Goal: Obtain resource: Download file/media

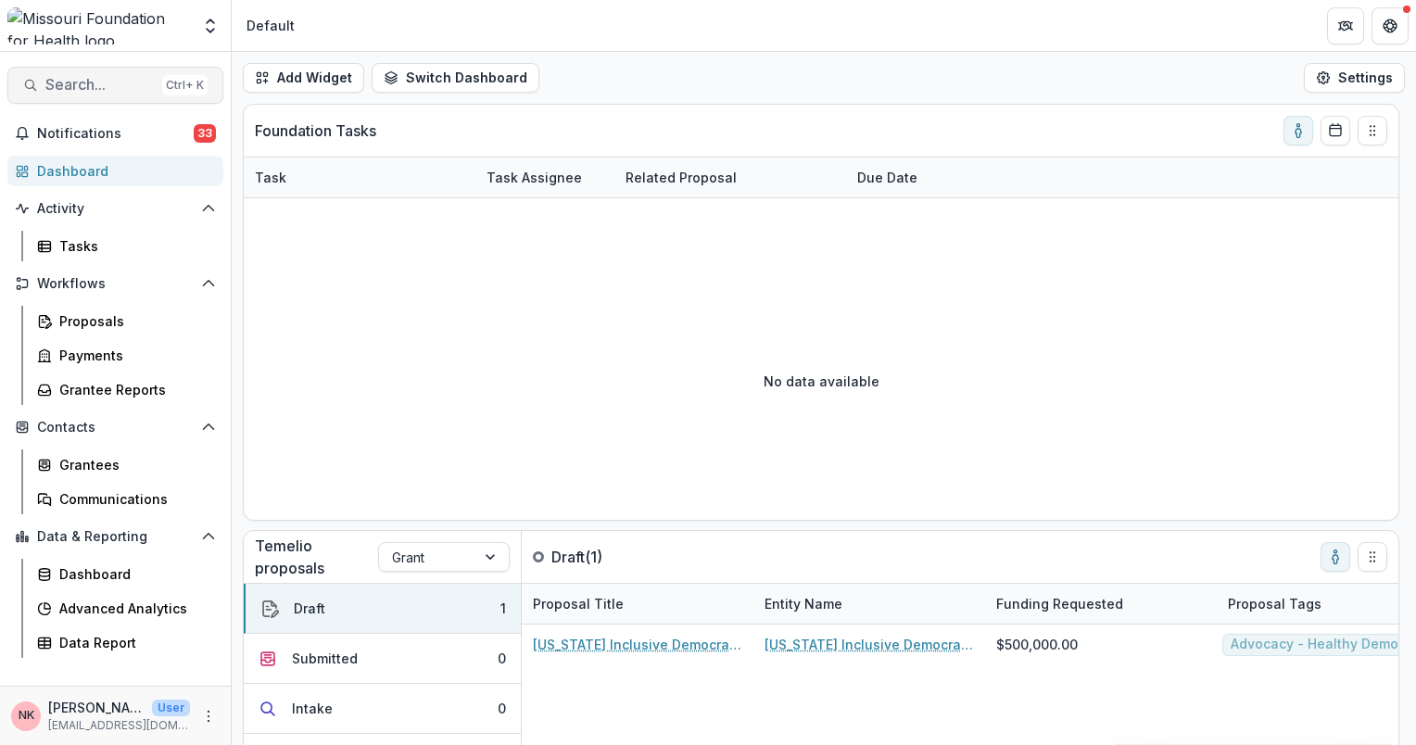
click at [119, 91] on span "Search..." at bounding box center [99, 85] width 109 height 18
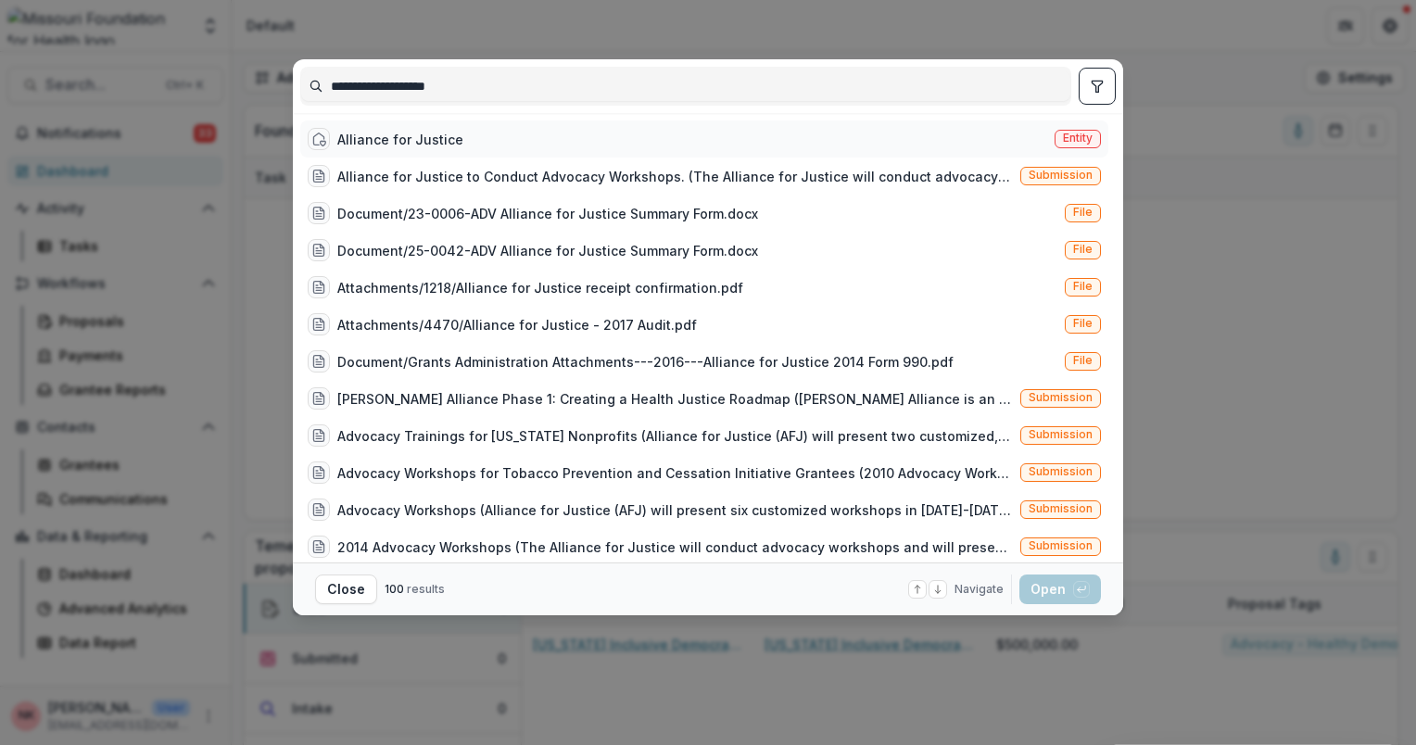
type input "**********"
click at [1079, 141] on span "Entity" at bounding box center [1078, 138] width 30 height 13
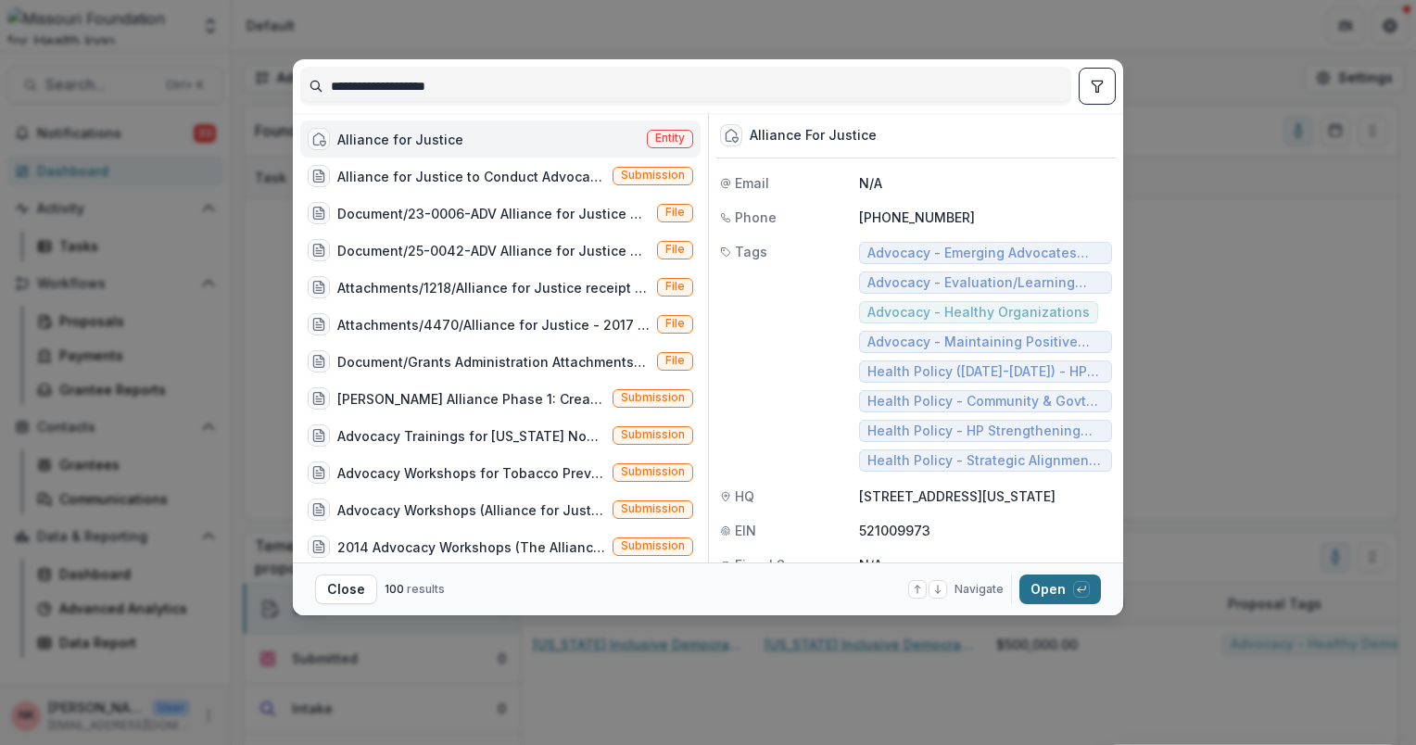
click at [1034, 598] on button "Open with enter key" at bounding box center [1060, 590] width 82 height 30
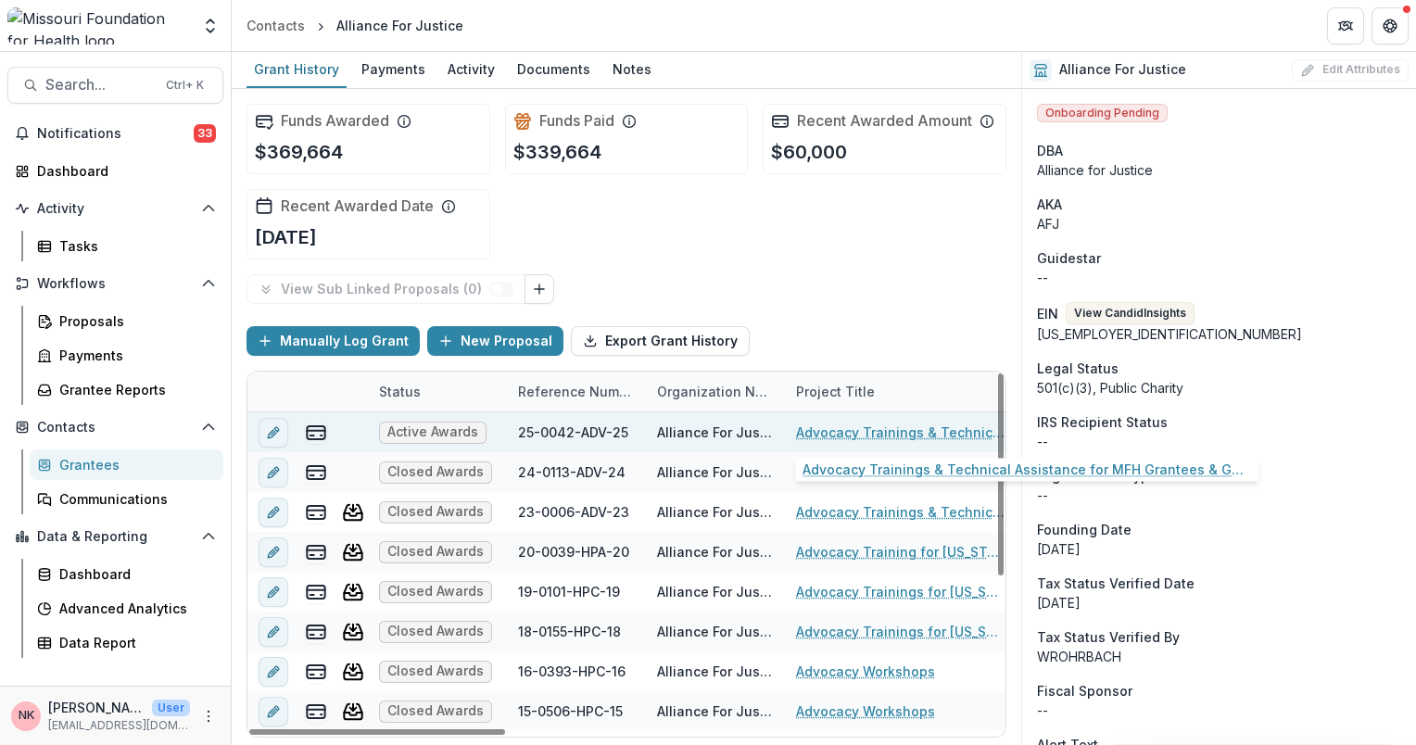
click at [841, 432] on link "Advocacy Trainings & Technical Assistance for MFH Grantees & Guests" at bounding box center [900, 432] width 209 height 19
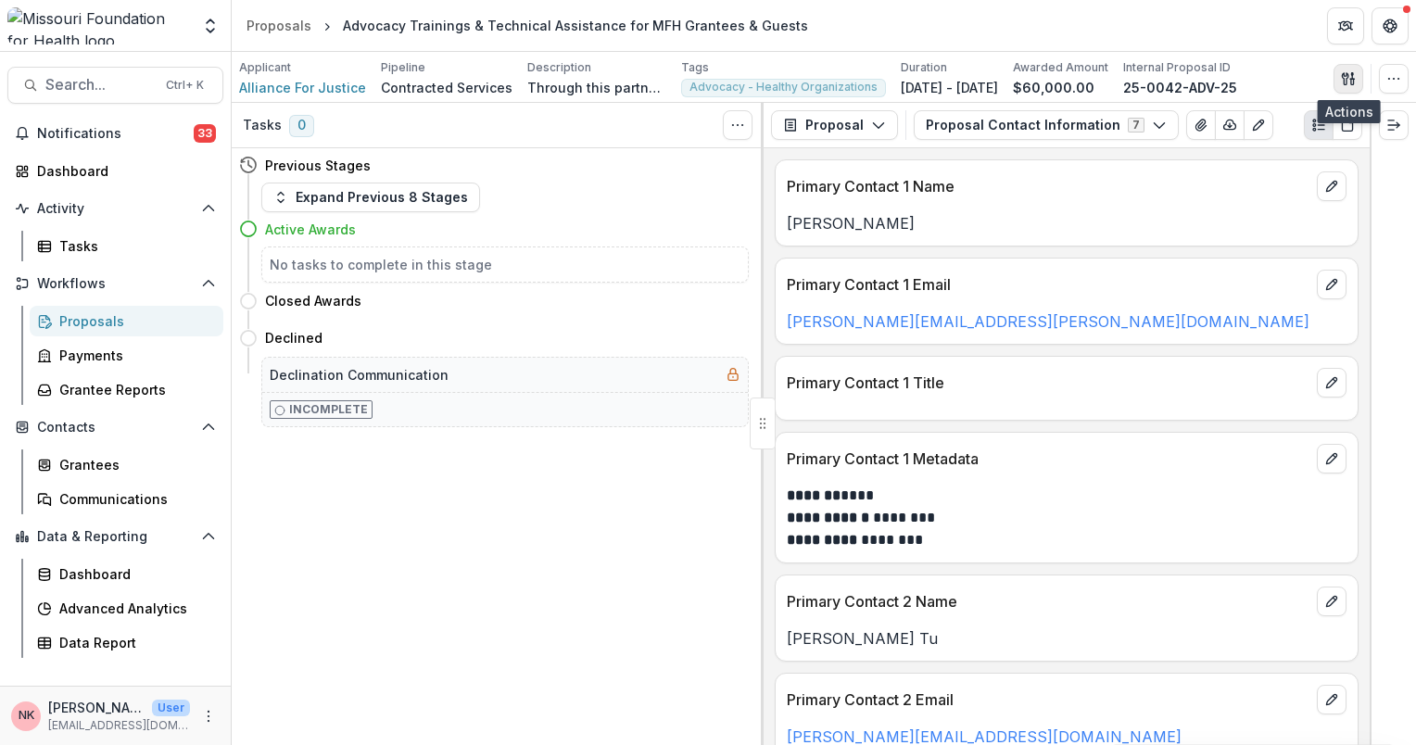
click at [1348, 80] on icon "button" at bounding box center [1348, 78] width 15 height 15
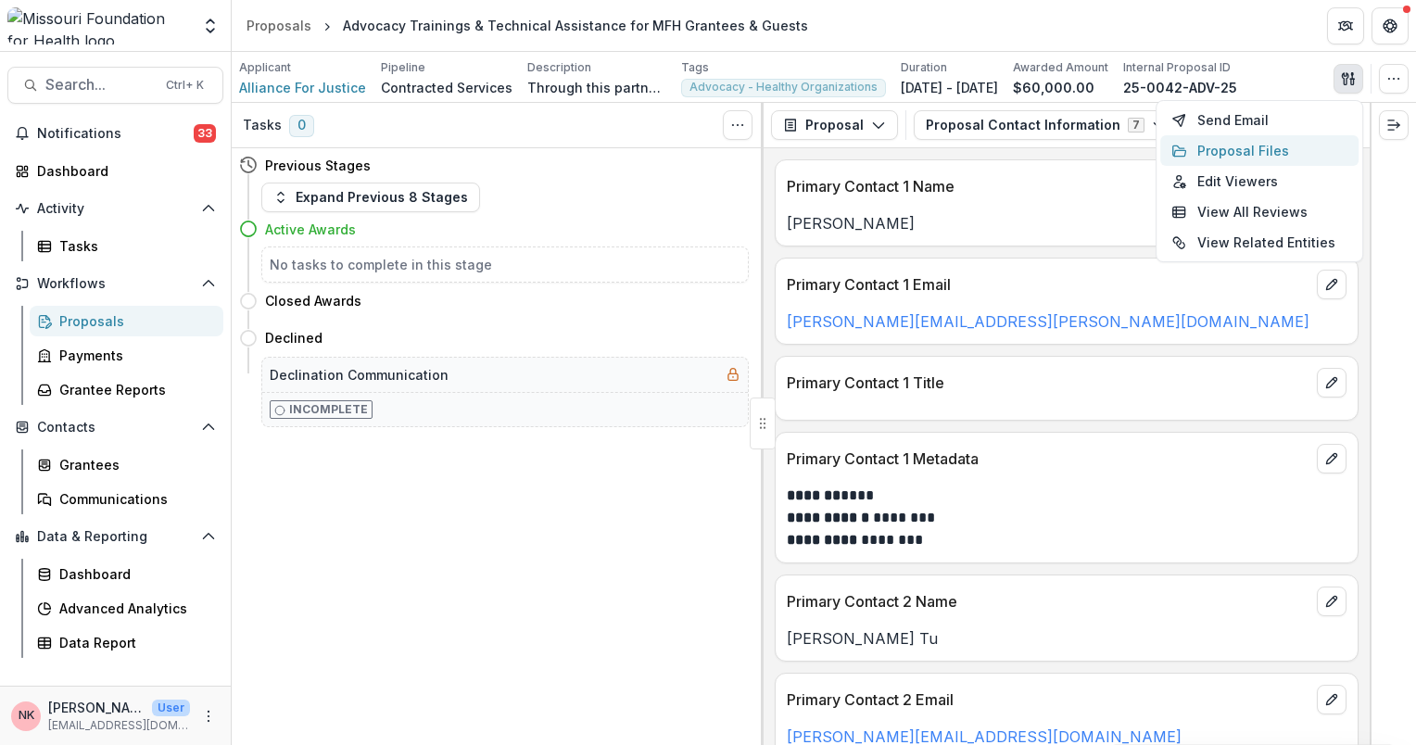
click at [1220, 152] on button "Proposal Files" at bounding box center [1259, 150] width 198 height 31
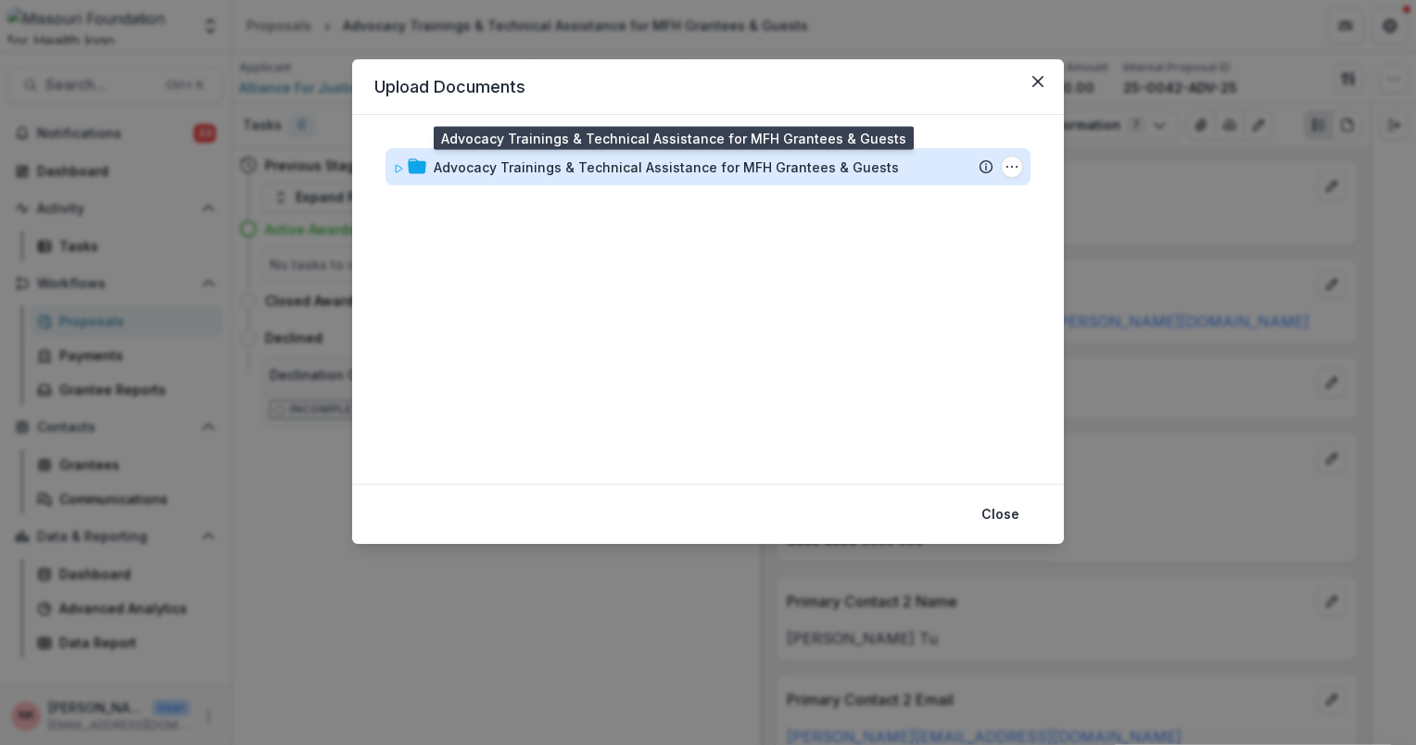
click at [727, 171] on div "Advocacy Trainings & Technical Assistance for MFH Grantees & Guests" at bounding box center [666, 167] width 465 height 19
click at [527, 165] on div "Advocacy Trainings & Technical Assistance for MFH Grantees & Guests" at bounding box center [666, 167] width 465 height 19
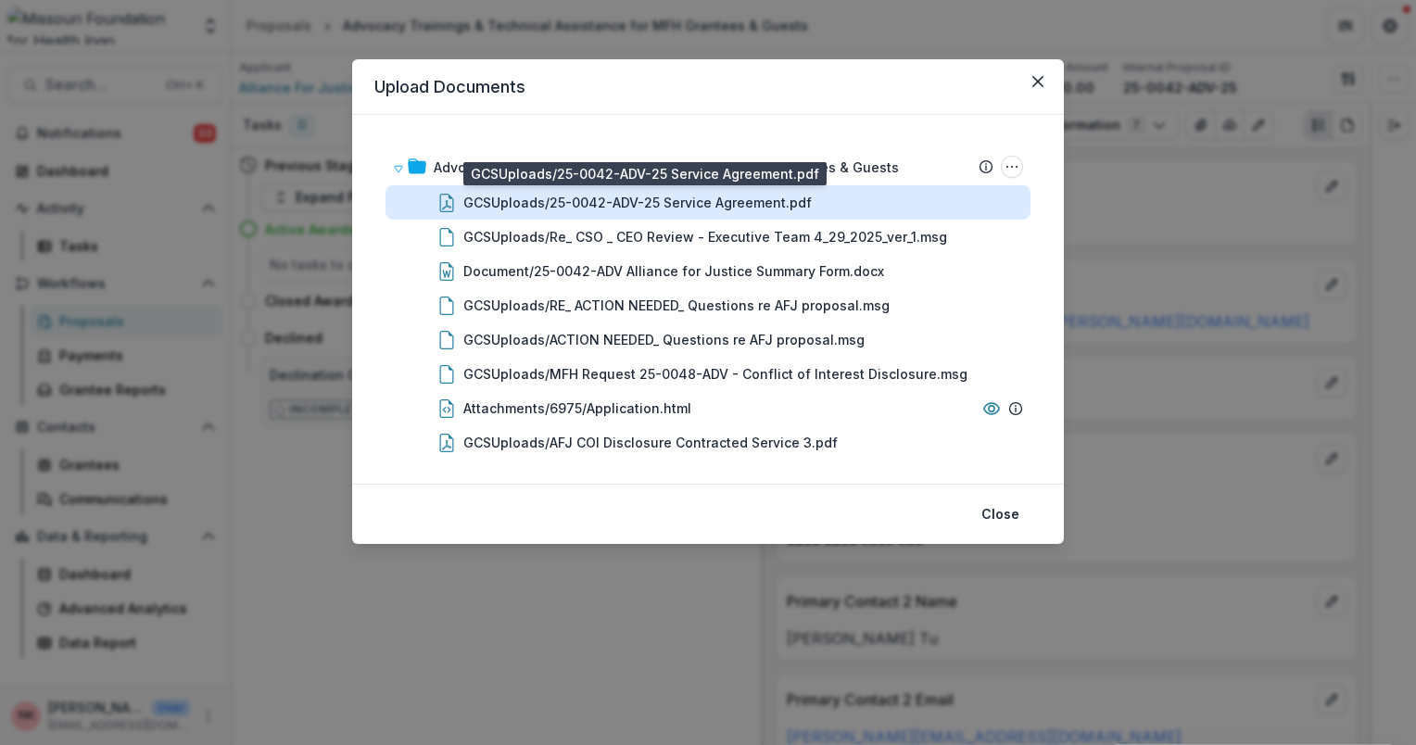
click at [541, 198] on div "GCSUploads/25-0042-ADV-25 Service Agreement.pdf" at bounding box center [637, 202] width 348 height 19
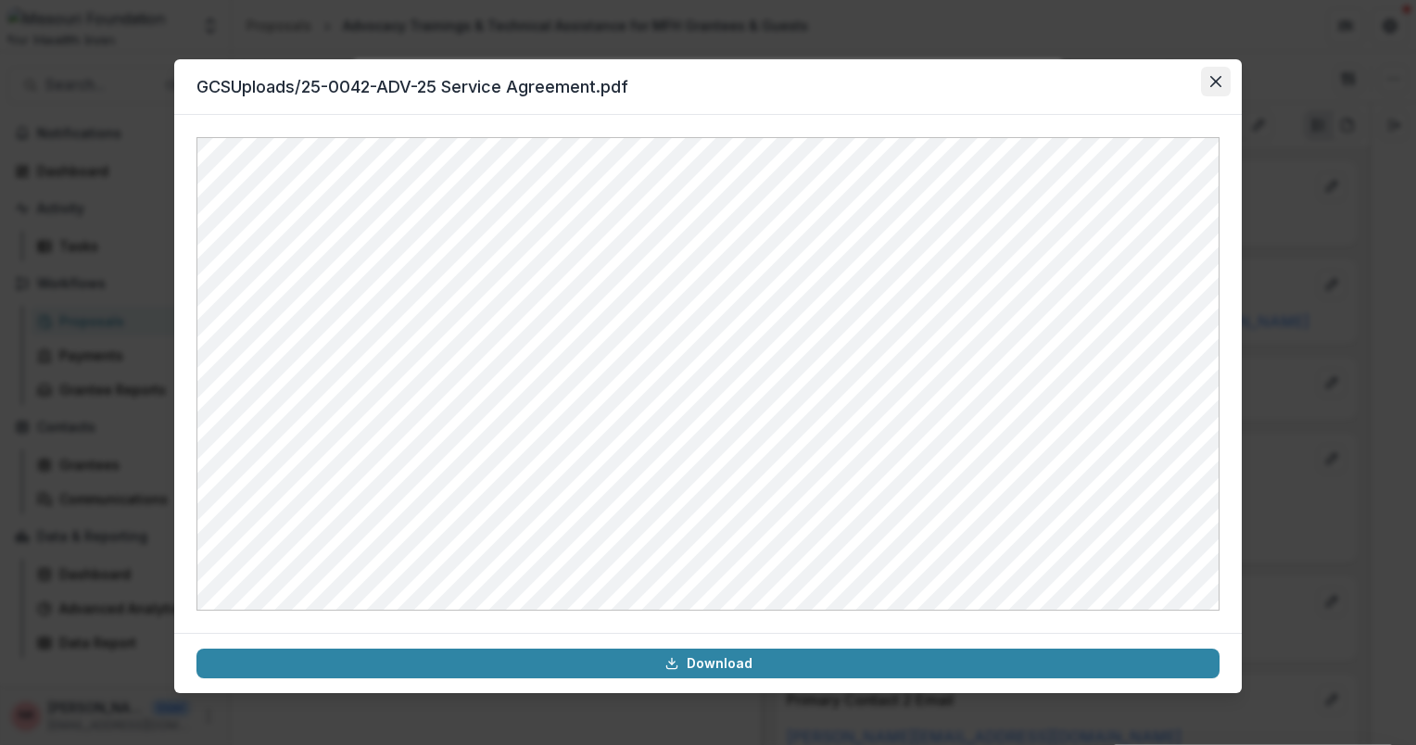
click at [1214, 74] on button "Close" at bounding box center [1216, 82] width 30 height 30
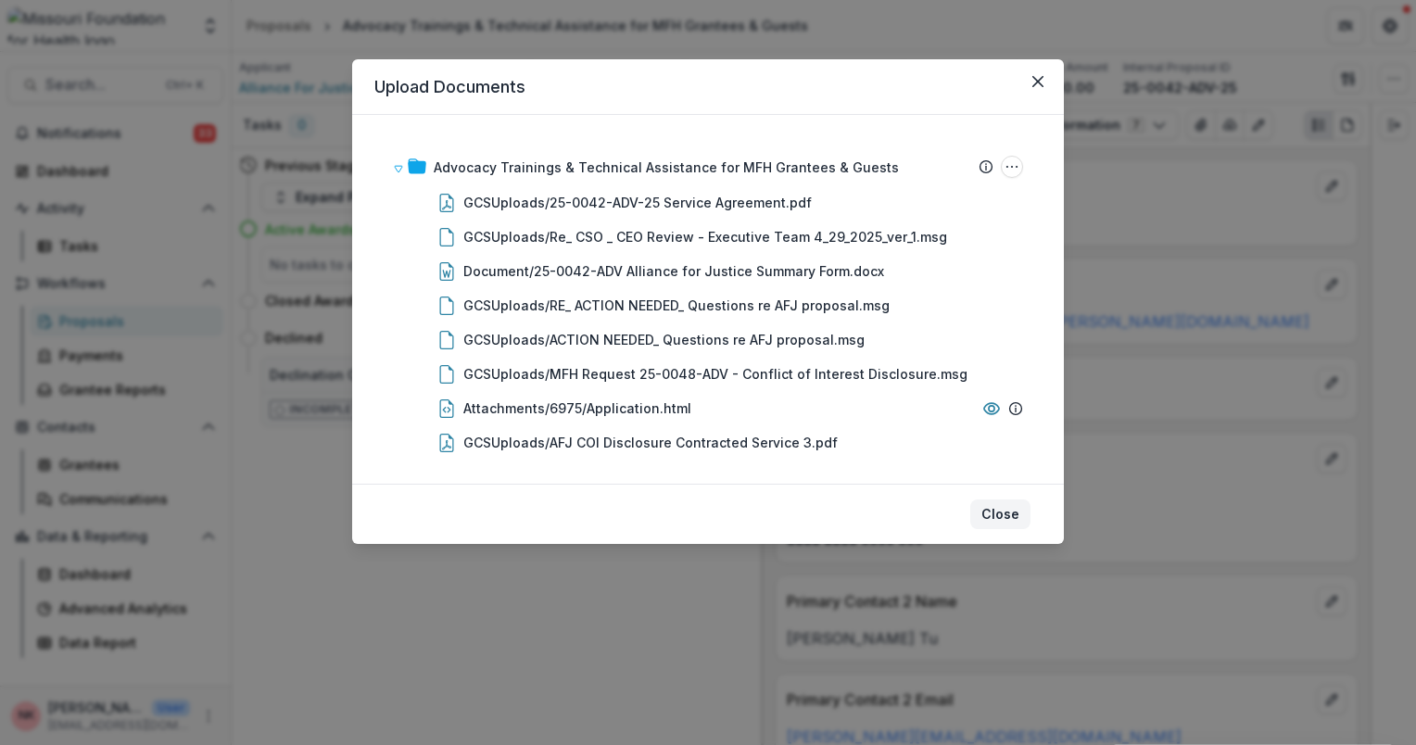
click at [989, 519] on button "Close" at bounding box center [1000, 515] width 60 height 30
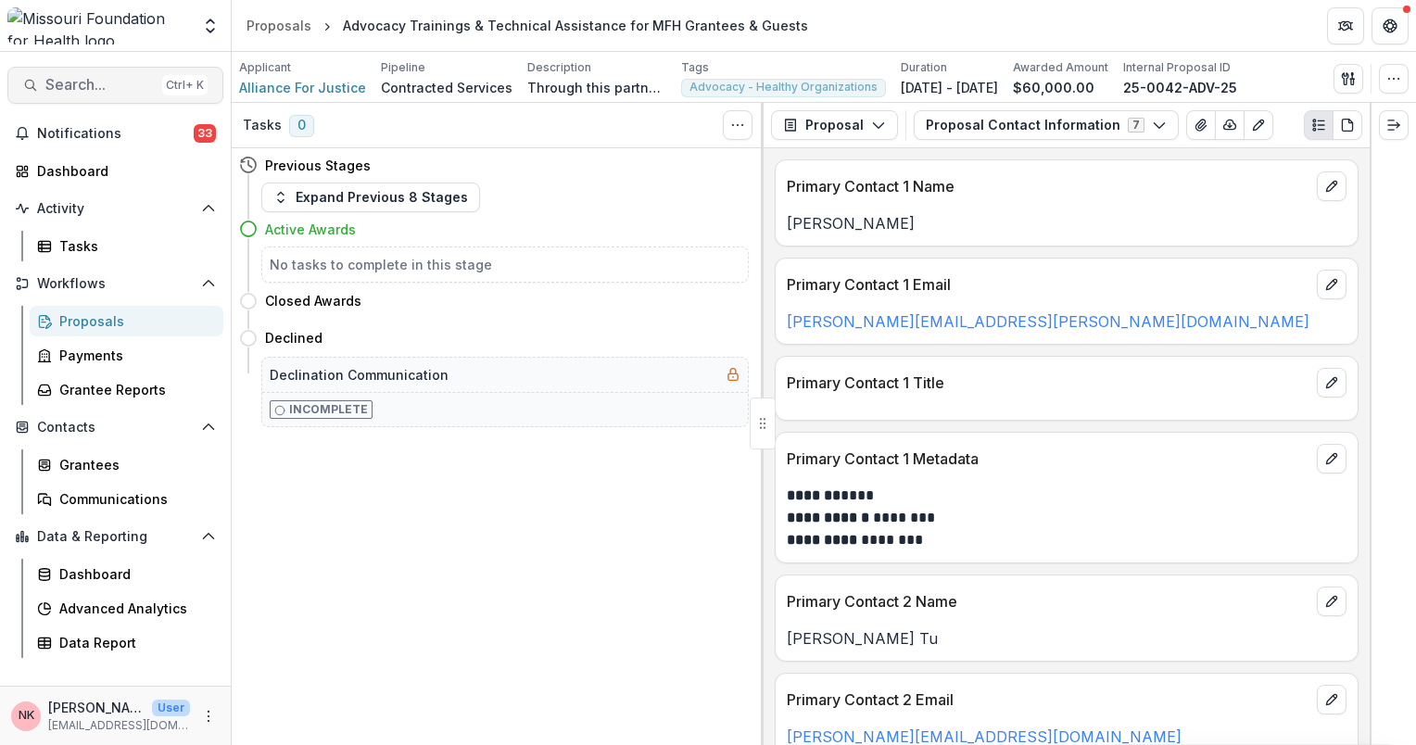
click at [111, 84] on span "Search..." at bounding box center [99, 85] width 109 height 18
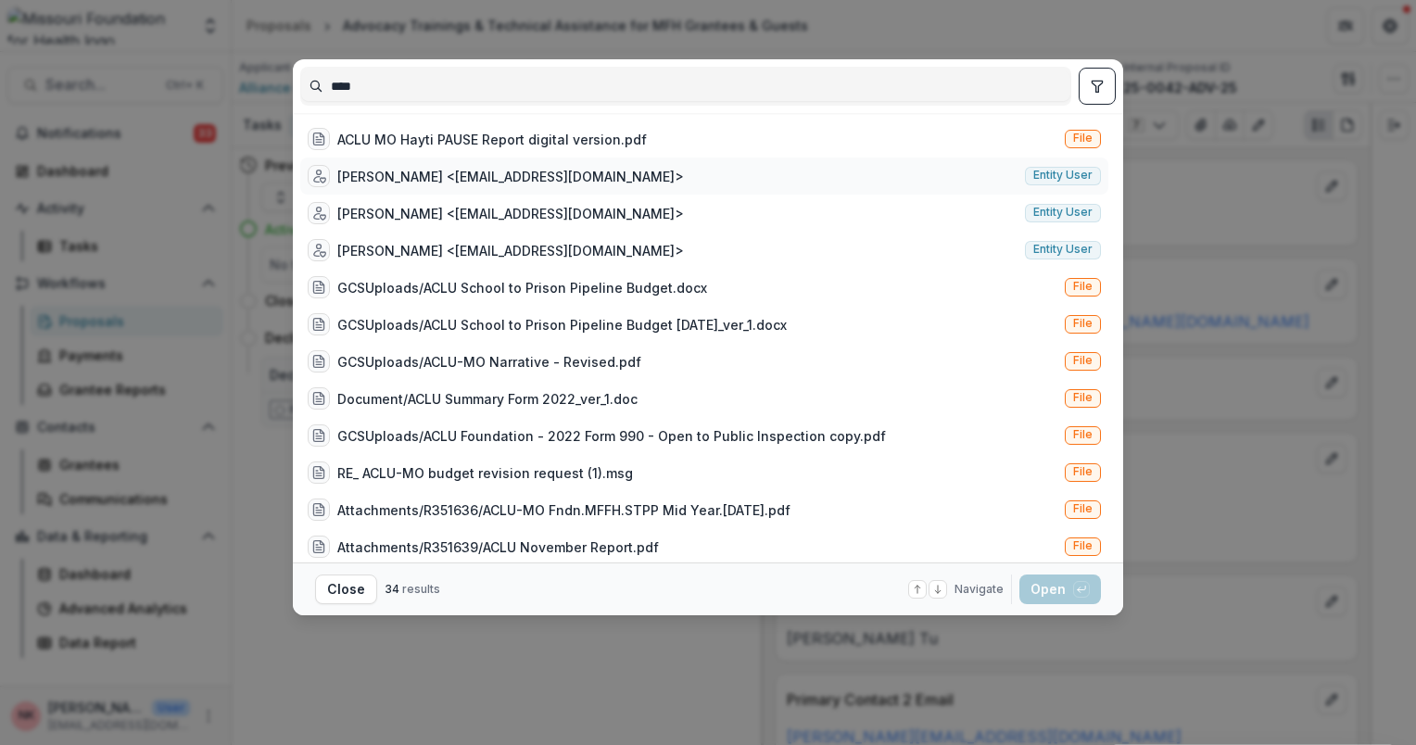
type input "****"
click at [1062, 174] on span "Entity user" at bounding box center [1062, 175] width 59 height 13
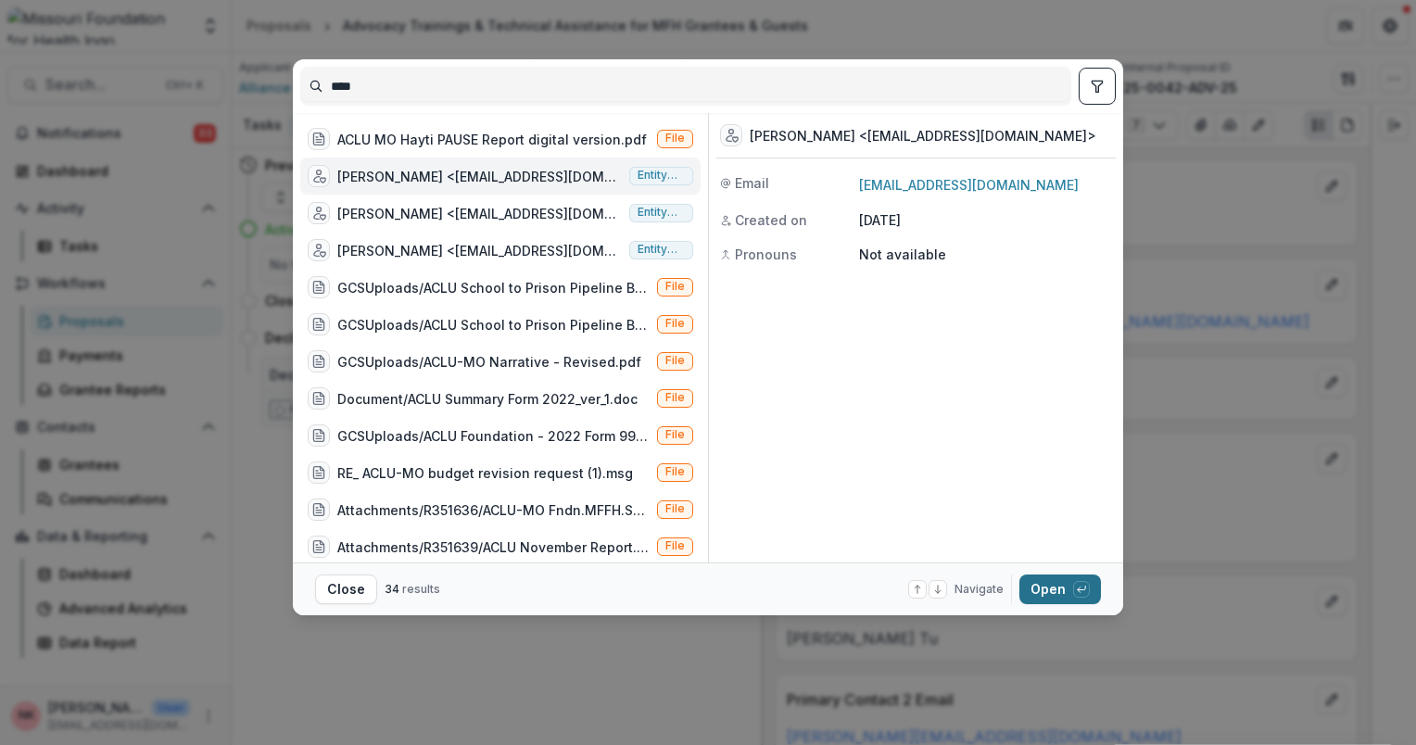
click at [1043, 586] on button "Open with enter key" at bounding box center [1060, 590] width 82 height 30
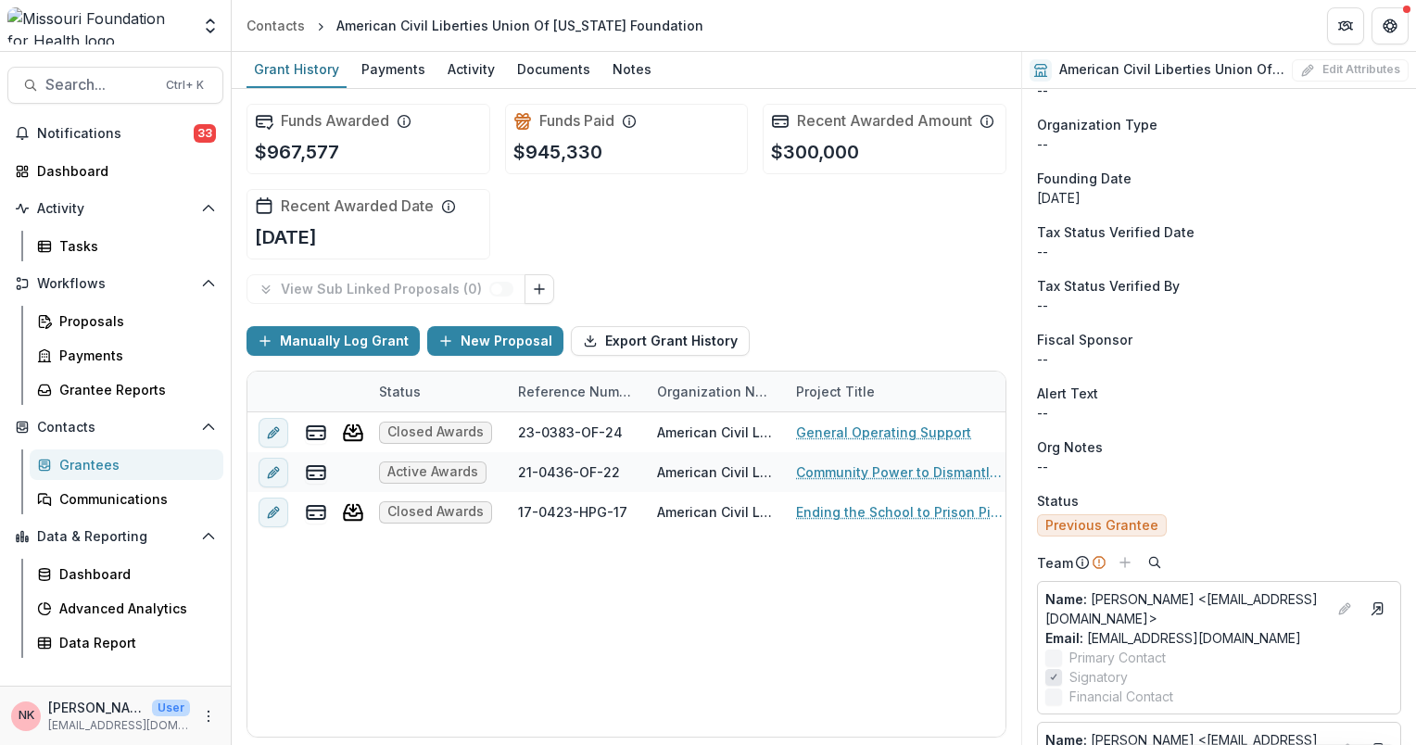
scroll to position [463, 0]
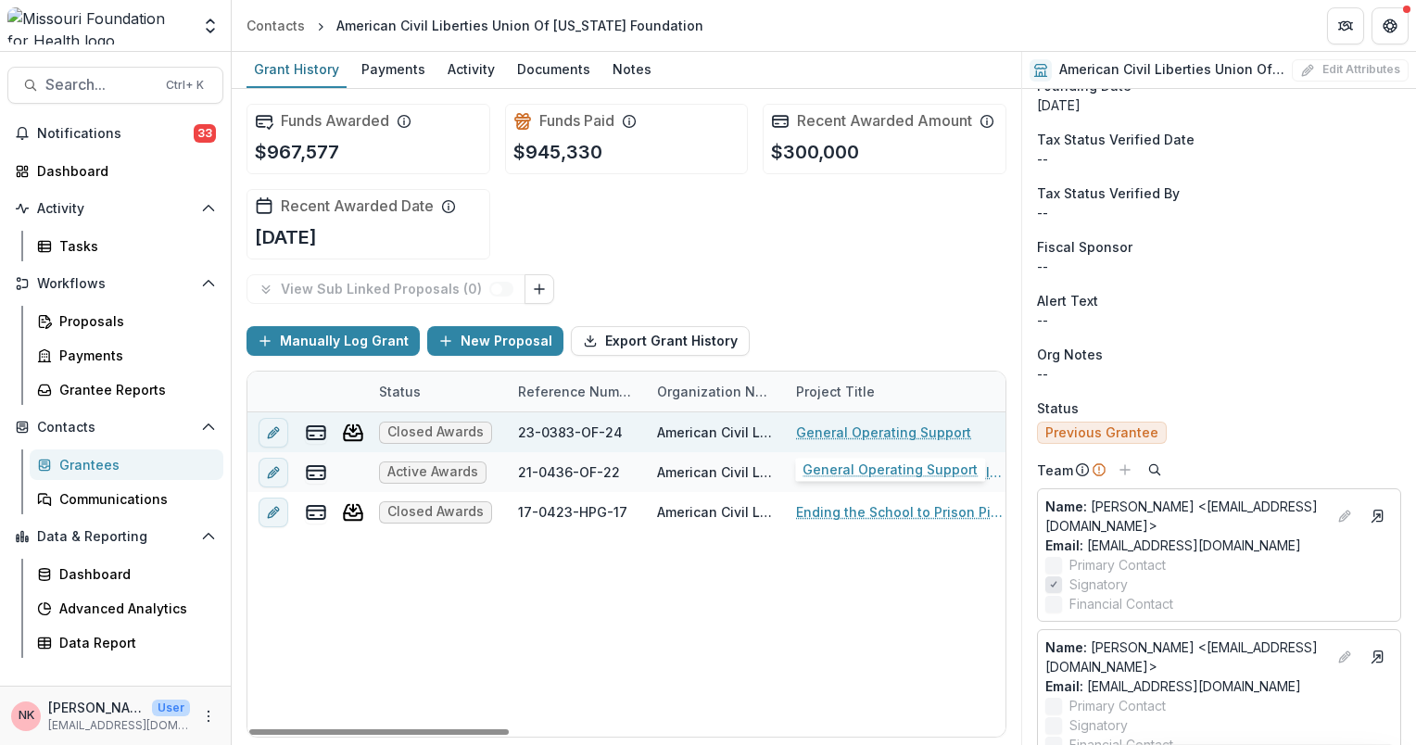
click at [847, 434] on link "General Operating Support" at bounding box center [883, 432] width 175 height 19
